Goal: Transaction & Acquisition: Purchase product/service

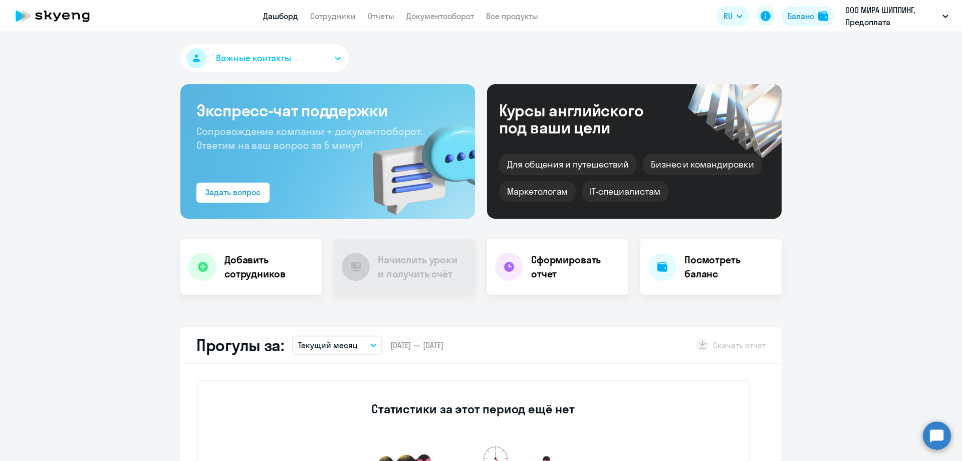
click at [807, 17] on div "Баланс" at bounding box center [801, 16] width 27 height 12
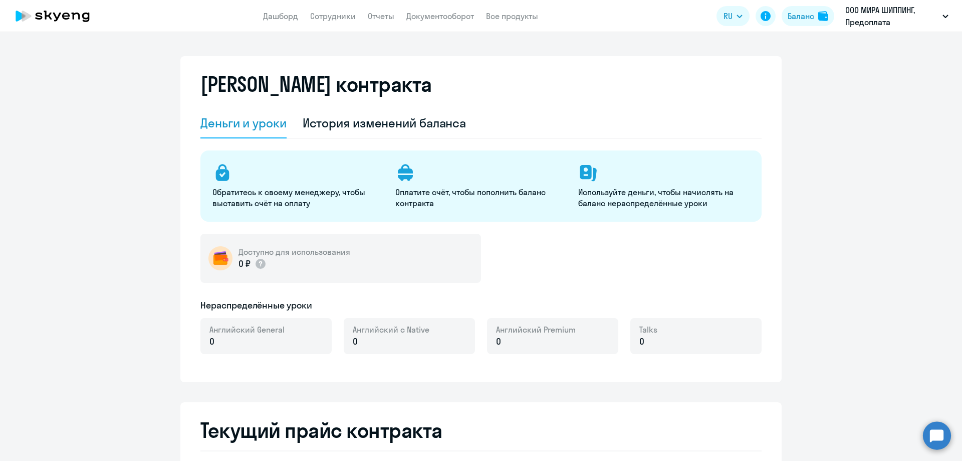
select select "english_adult_not_native_speaker"
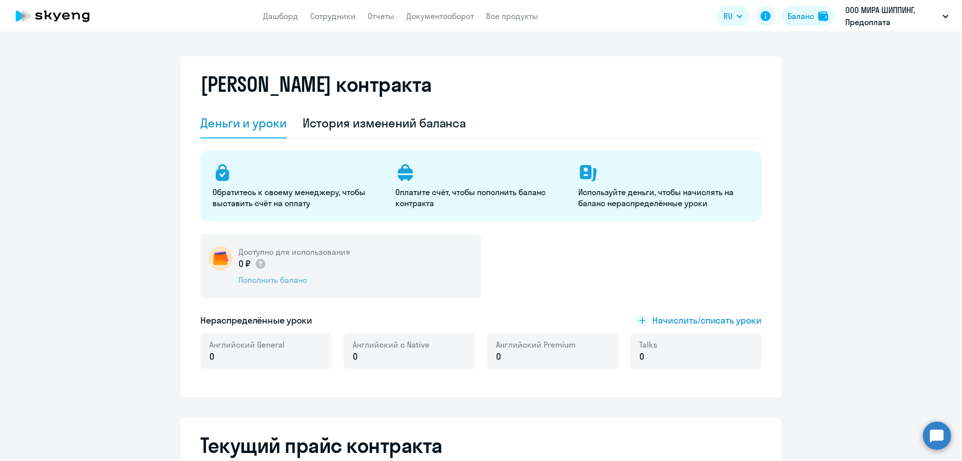
click at [271, 285] on div "Пополнить баланс" at bounding box center [295, 279] width 112 height 11
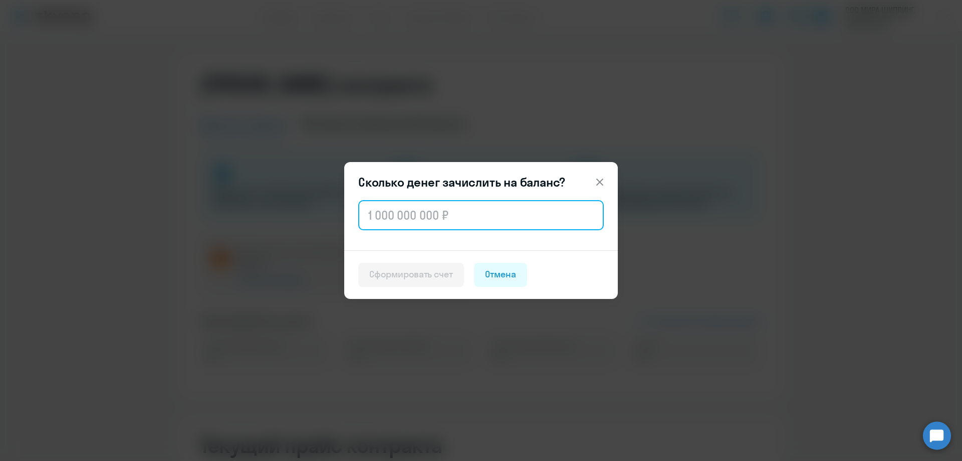
click at [512, 222] on input "text" at bounding box center [481, 215] width 246 height 30
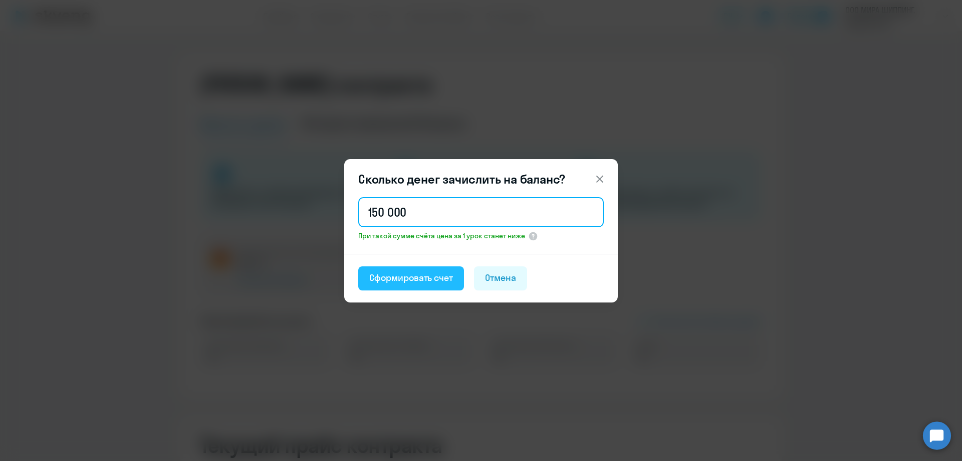
type input "150 000"
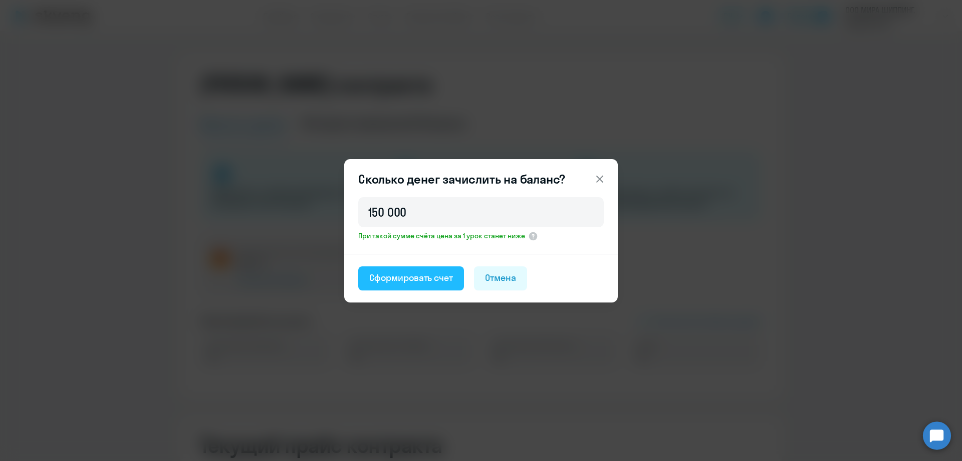
click at [406, 283] on div "Сформировать счет" at bounding box center [411, 277] width 84 height 13
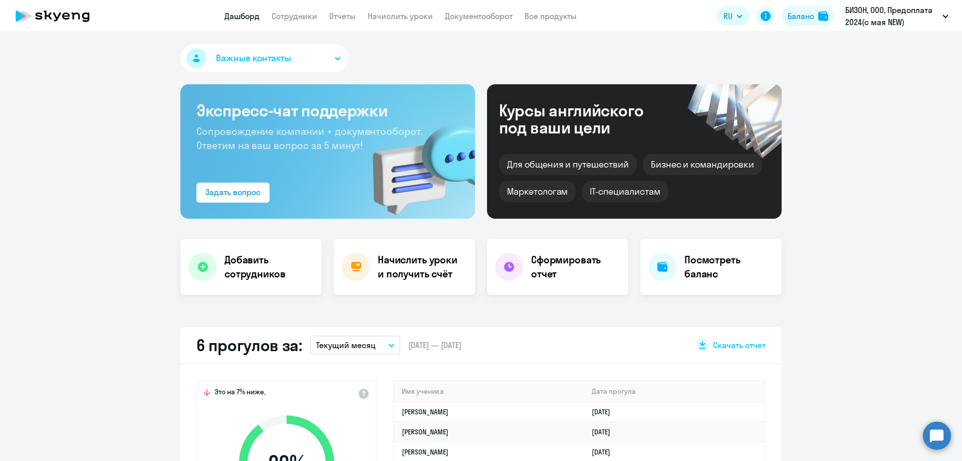
select select "30"
click at [802, 22] on button "Баланс" at bounding box center [808, 16] width 53 height 20
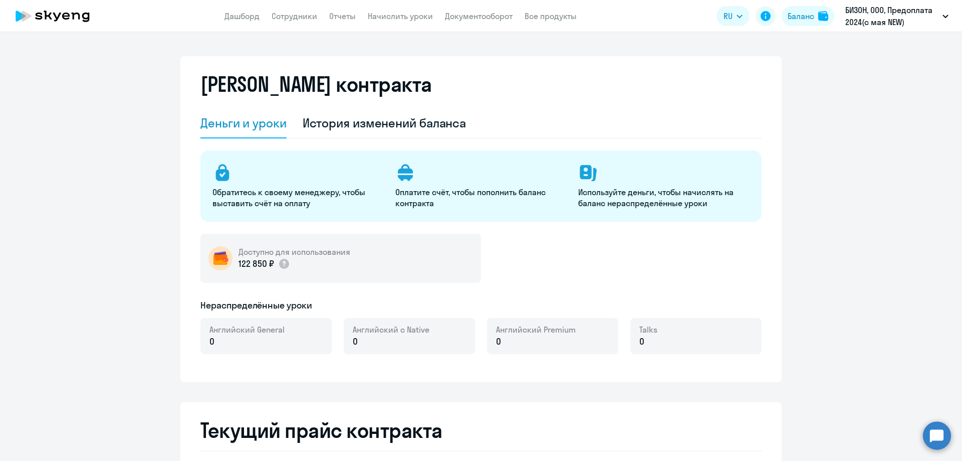
select select "english_adult_not_native_speaker"
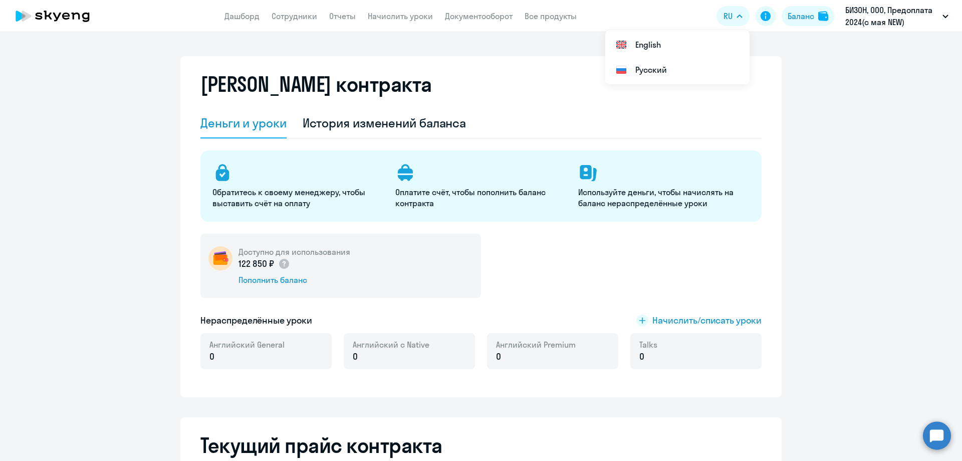
click at [295, 277] on div "Пополнить баланс" at bounding box center [295, 279] width 112 height 11
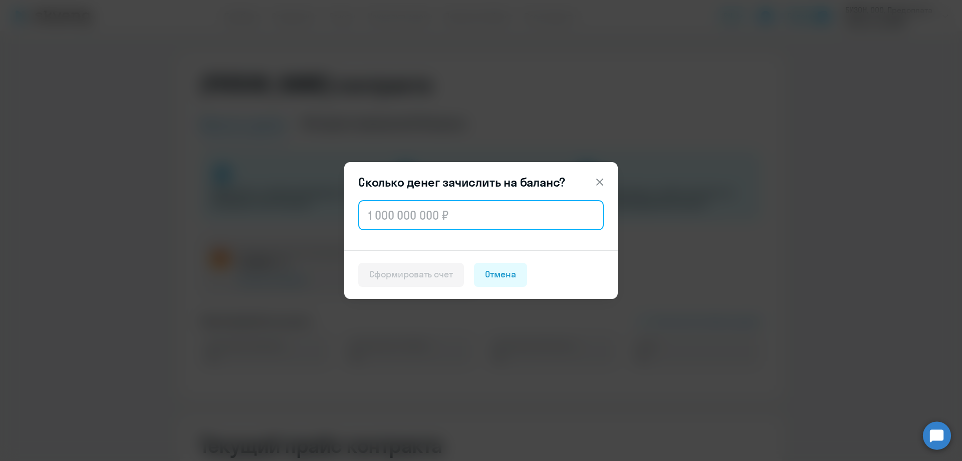
click at [451, 229] on input "text" at bounding box center [481, 215] width 246 height 30
paste input "59 850"
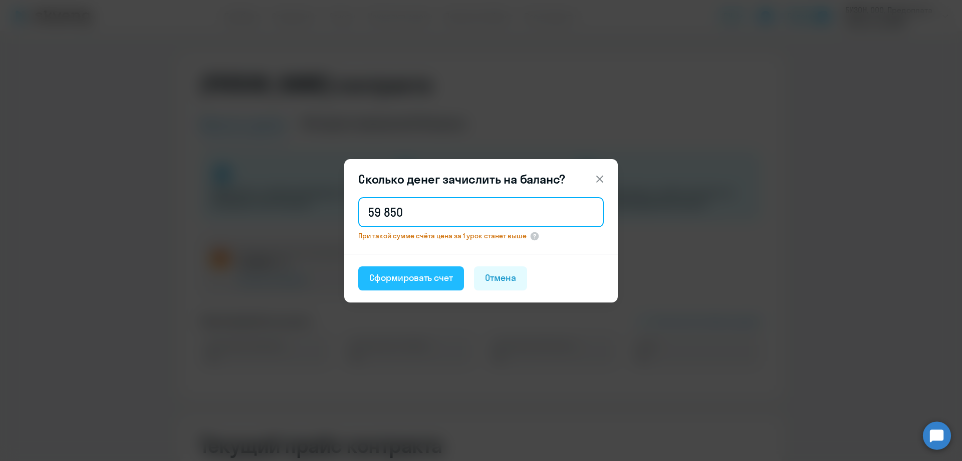
type input "59 850"
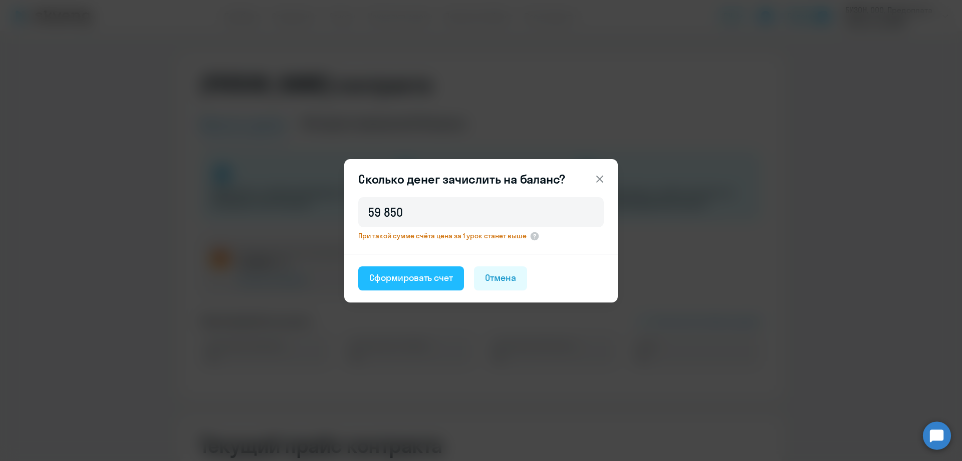
click at [427, 277] on div "Сформировать счет" at bounding box center [411, 277] width 84 height 13
